Goal: Task Accomplishment & Management: Use online tool/utility

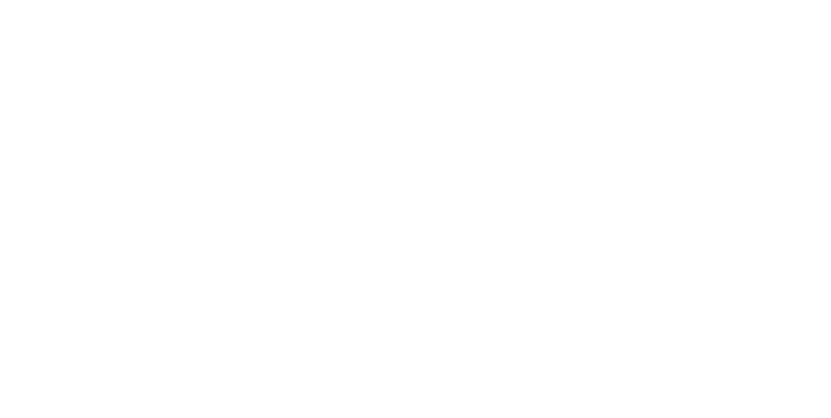
scroll to position [693, 0]
click at [120, 174] on div "Tracking" at bounding box center [102, 179] width 36 height 12
click at [547, 365] on icon "button" at bounding box center [543, 367] width 6 height 6
click at [410, 205] on button "Clock Off" at bounding box center [374, 205] width 71 height 21
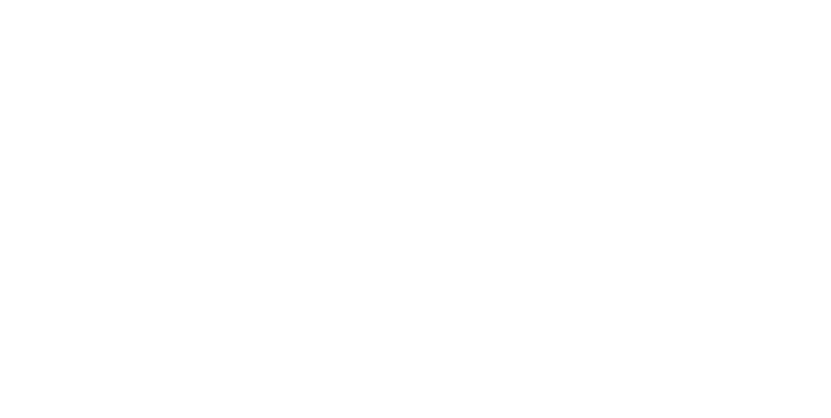
click at [695, 69] on button "Close" at bounding box center [670, 72] width 47 height 21
click at [172, 164] on button "Tracking" at bounding box center [110, 178] width 123 height 32
click at [539, 367] on button "button" at bounding box center [531, 366] width 16 height 16
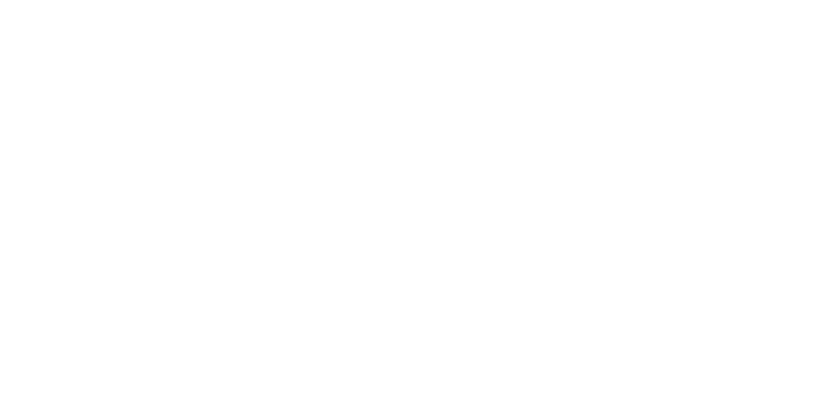
click at [410, 206] on button "Clock On" at bounding box center [374, 205] width 71 height 21
